Goal: Check status: Check status

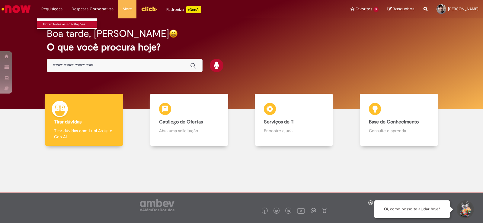
click at [57, 23] on link "Exibir Todas as Solicitações" at bounding box center [70, 24] width 66 height 7
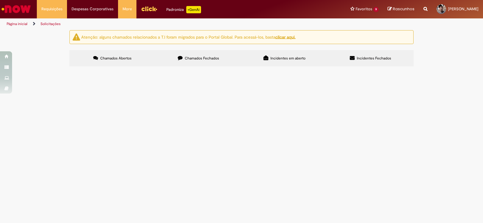
click at [206, 52] on label "Chamados Fechados" at bounding box center [198, 58] width 86 height 16
click at [0, 0] on span "Cadastro de Material" at bounding box center [0, 0] width 0 height 0
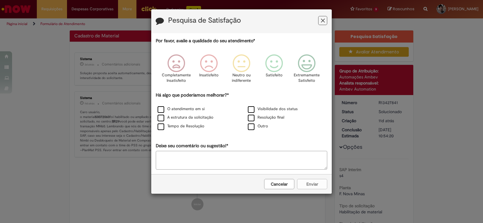
click at [324, 20] on icon "Feedback" at bounding box center [323, 21] width 4 height 6
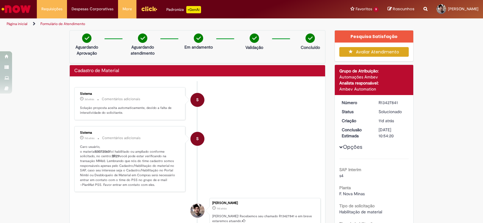
drag, startPoint x: 93, startPoint y: 152, endPoint x: 108, endPoint y: 153, distance: 14.8
click at [108, 153] on b "50072060" at bounding box center [102, 151] width 14 height 5
copy b "50072060"
